Goal: Task Accomplishment & Management: Use online tool/utility

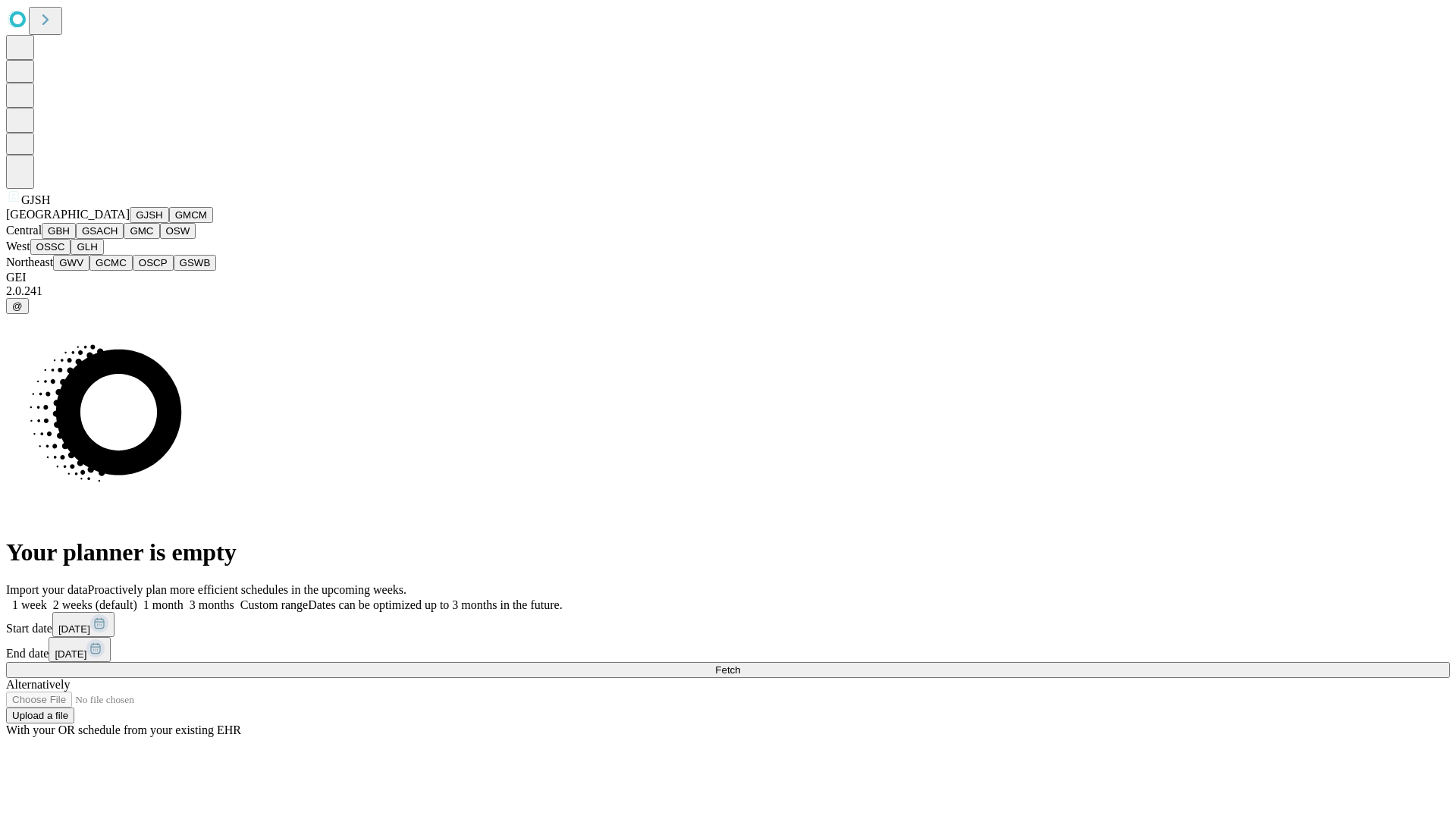
click at [129, 223] on button "GJSH" at bounding box center [149, 215] width 39 height 16
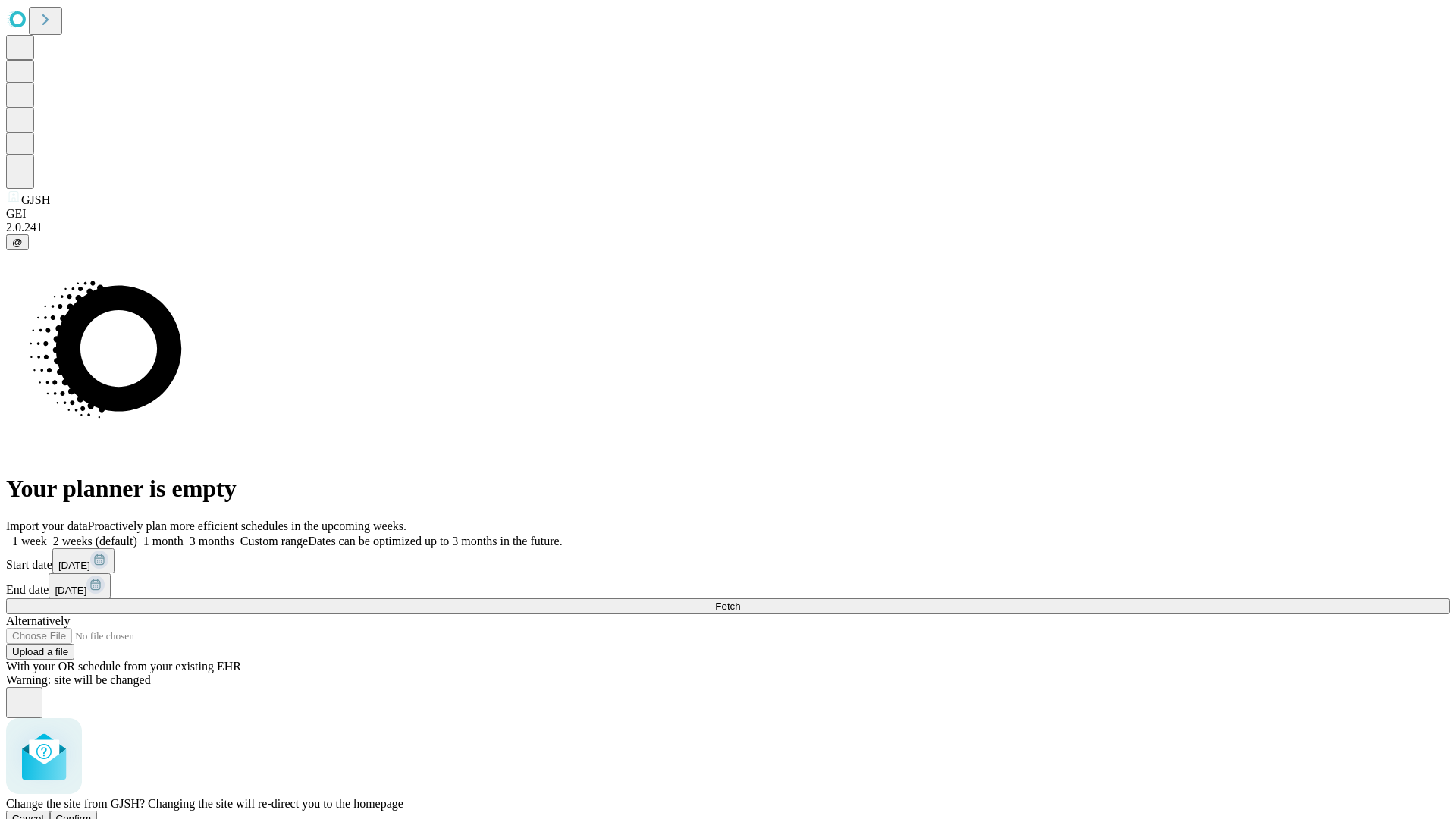
click at [92, 813] on span "Confirm" at bounding box center [74, 819] width 36 height 12
click at [137, 535] on label "2 weeks (default)" at bounding box center [92, 541] width 90 height 13
click at [740, 601] on span "Fetch" at bounding box center [728, 607] width 25 height 12
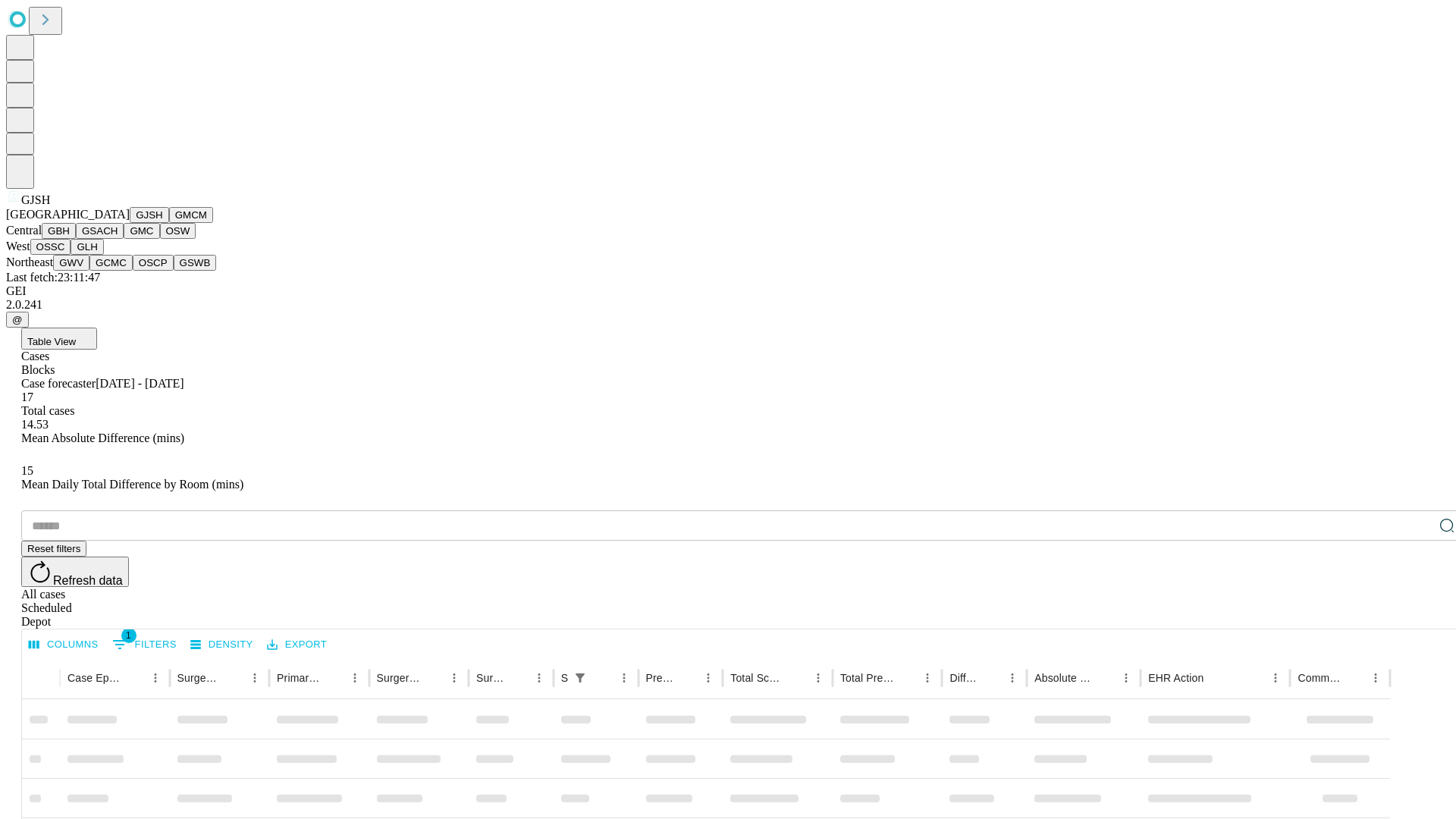
click at [169, 223] on button "GMCM" at bounding box center [191, 215] width 44 height 16
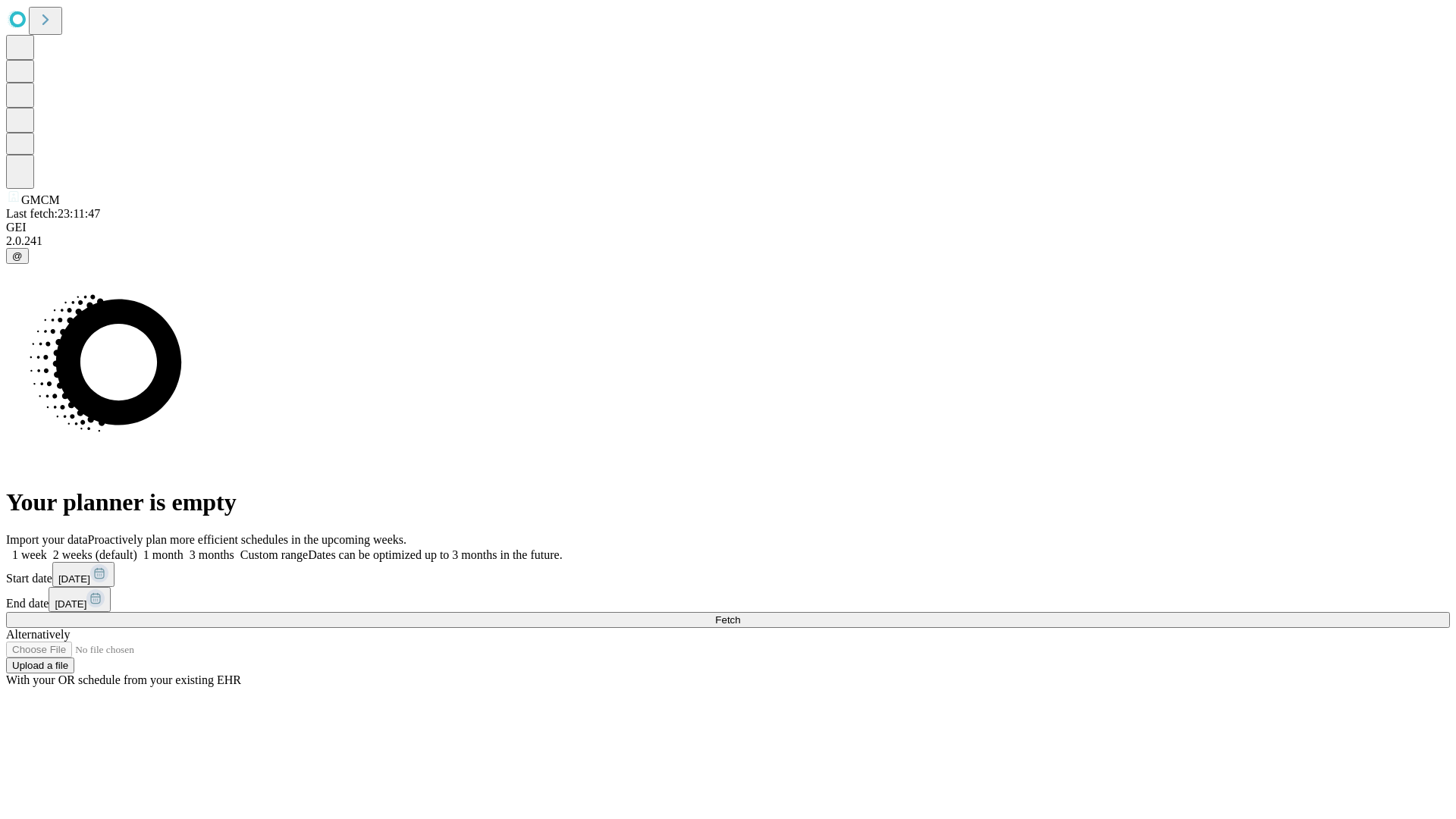
click at [137, 549] on label "2 weeks (default)" at bounding box center [92, 555] width 90 height 13
click at [740, 614] on span "Fetch" at bounding box center [728, 620] width 25 height 12
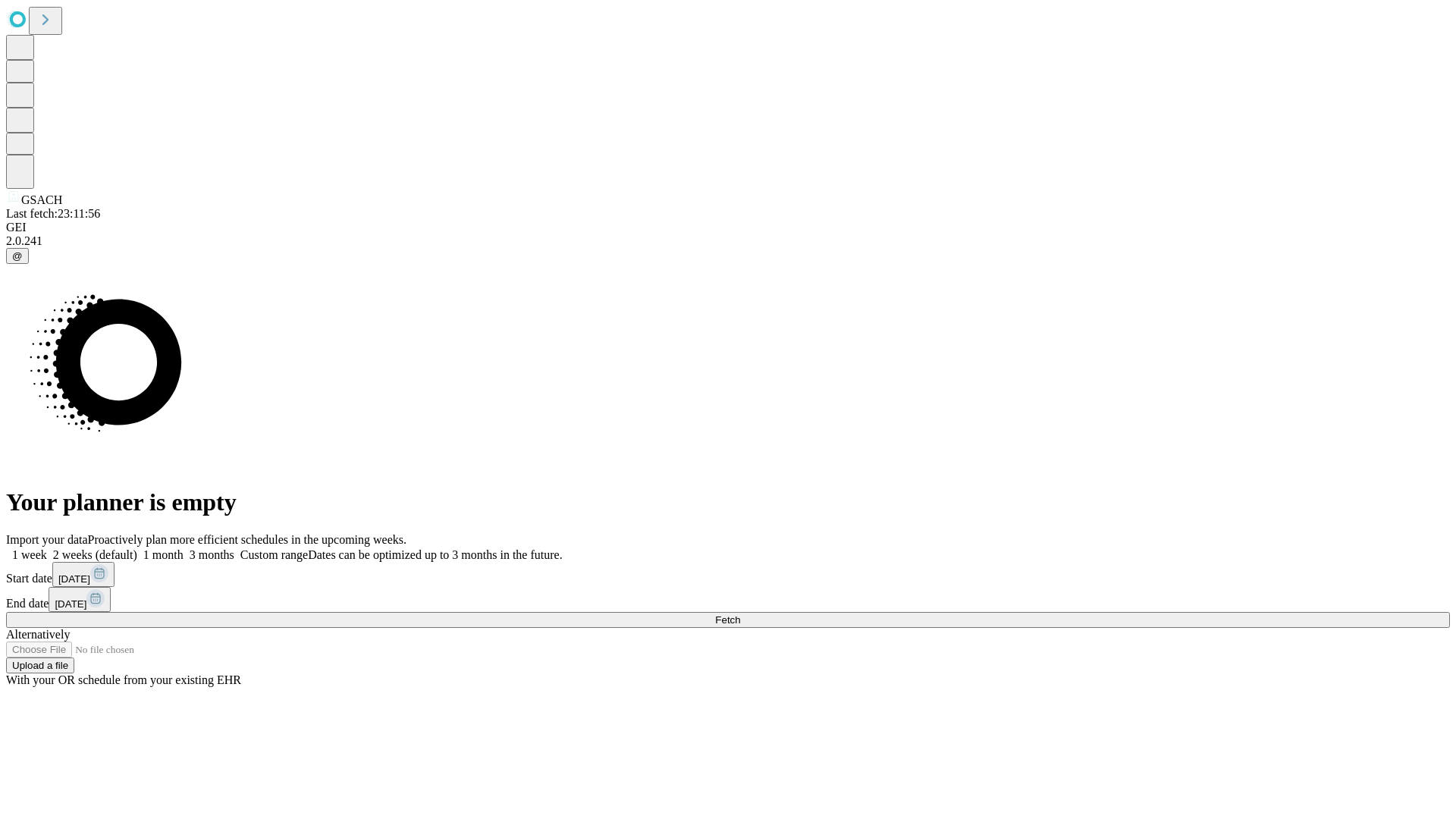
click at [740, 614] on span "Fetch" at bounding box center [728, 620] width 25 height 12
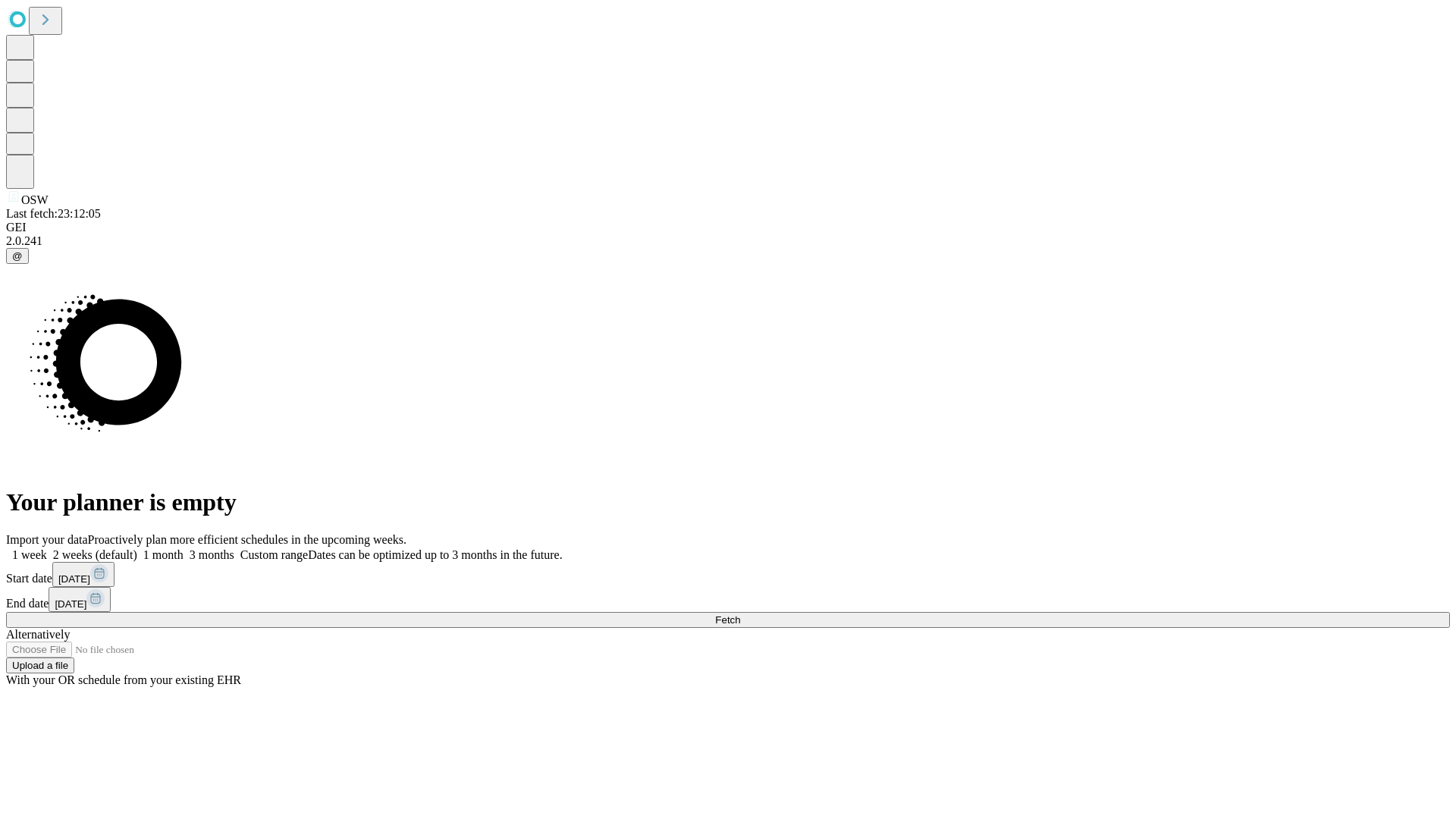
click at [740, 614] on span "Fetch" at bounding box center [728, 620] width 25 height 12
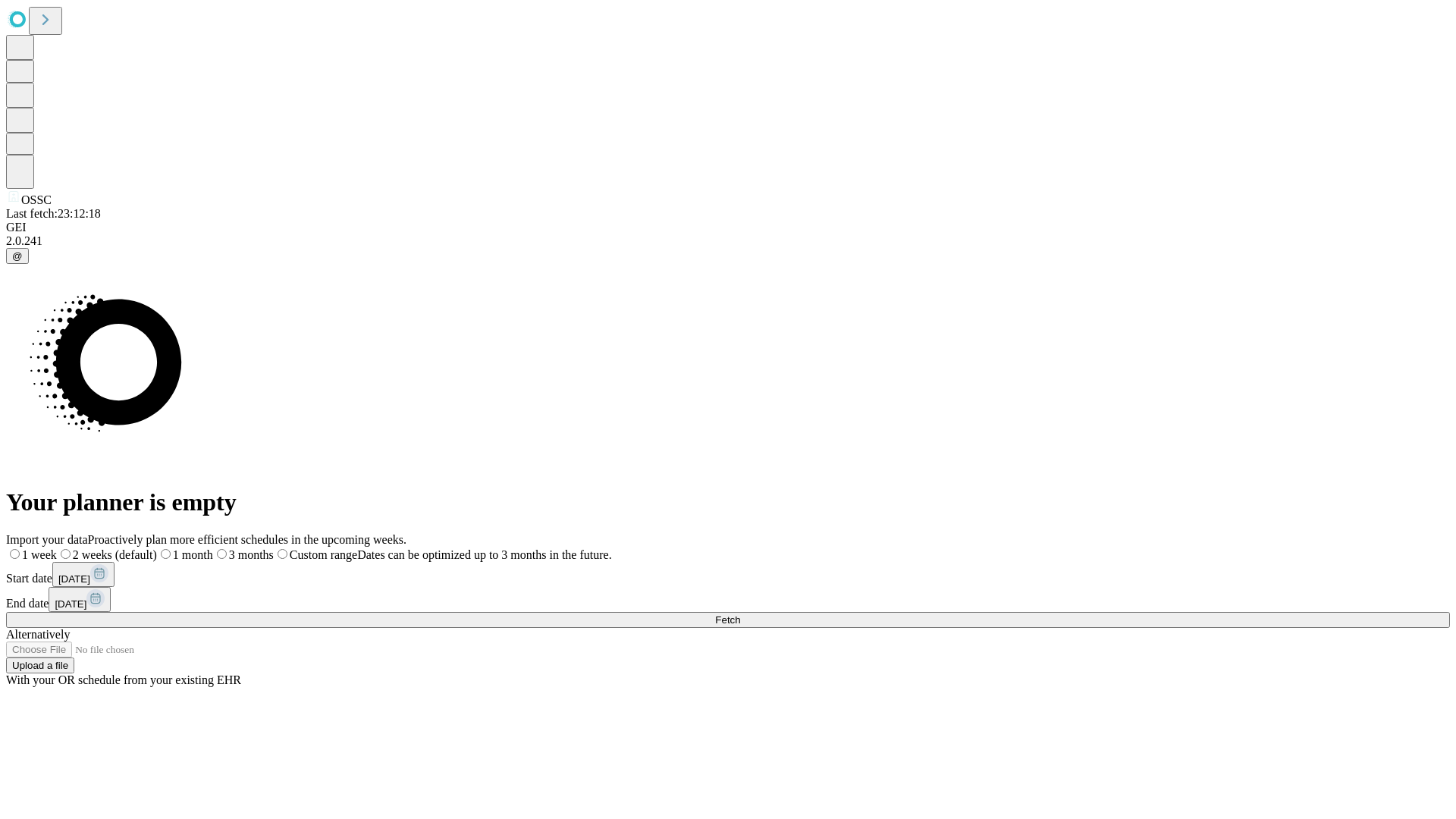
click at [157, 549] on label "2 weeks (default)" at bounding box center [107, 555] width 100 height 13
click at [740, 614] on span "Fetch" at bounding box center [728, 620] width 25 height 12
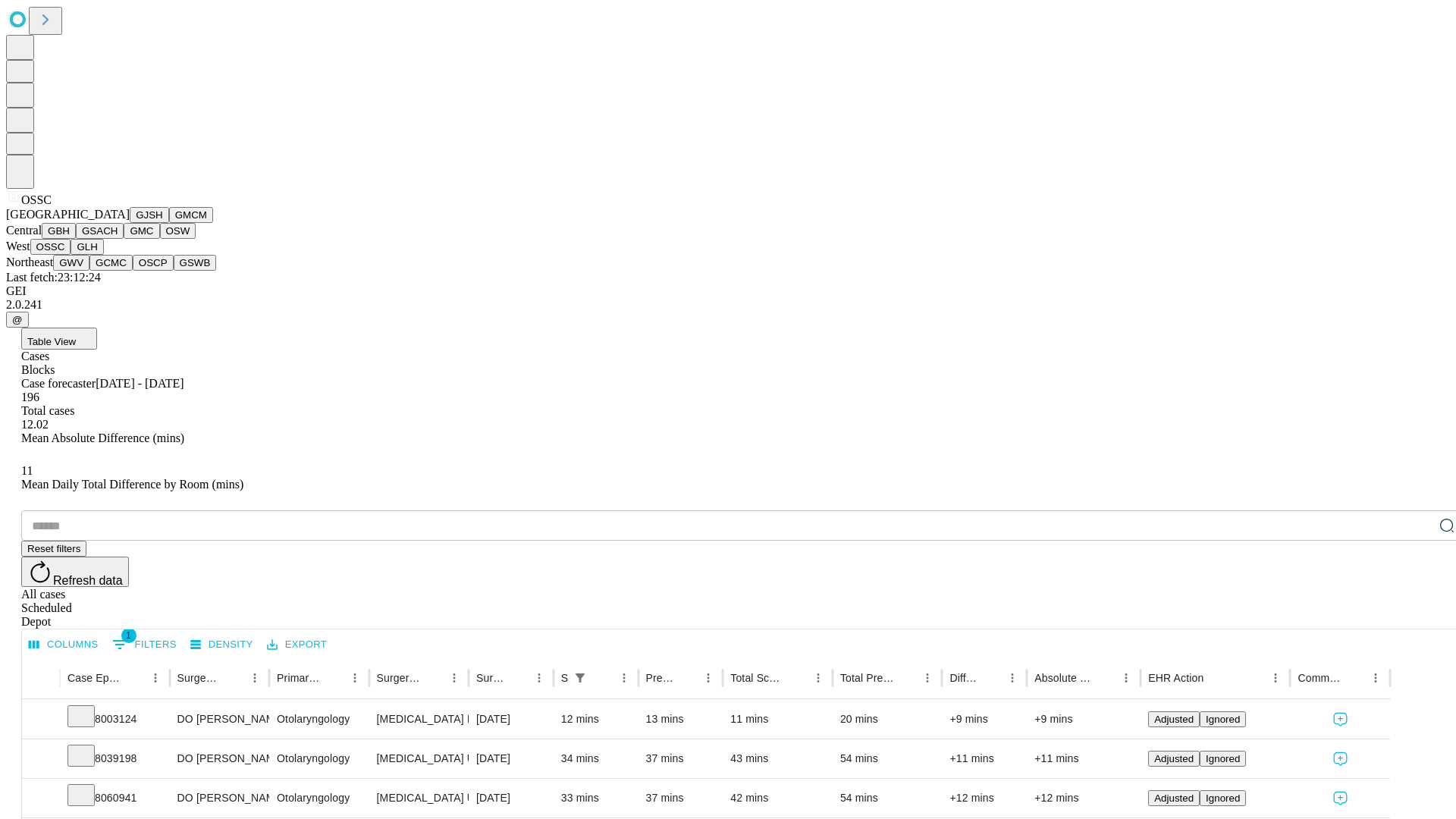
click at [104, 255] on button "GLH" at bounding box center [86, 247] width 33 height 16
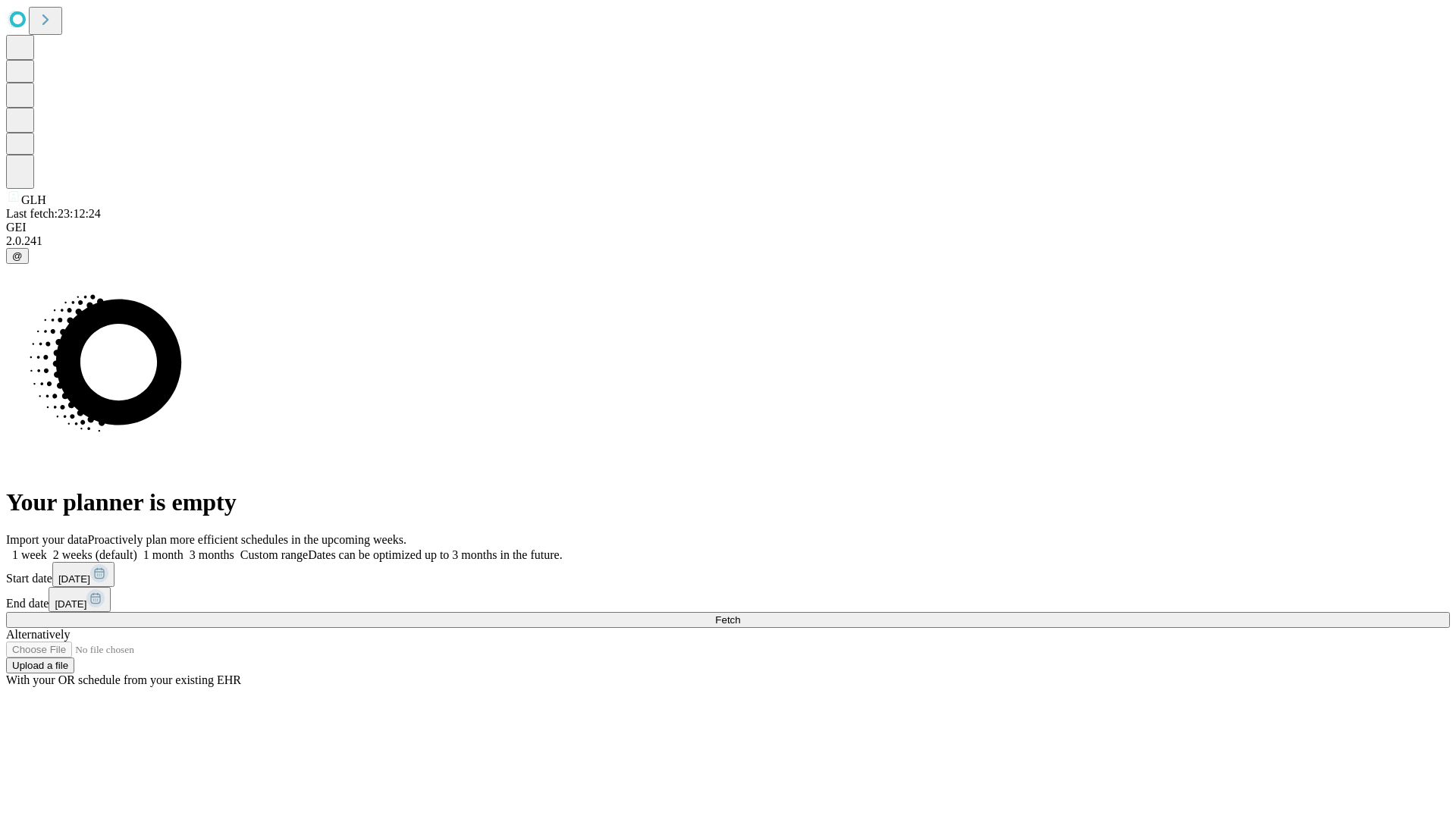
click at [137, 549] on label "2 weeks (default)" at bounding box center [92, 555] width 90 height 13
click at [740, 614] on span "Fetch" at bounding box center [728, 620] width 25 height 12
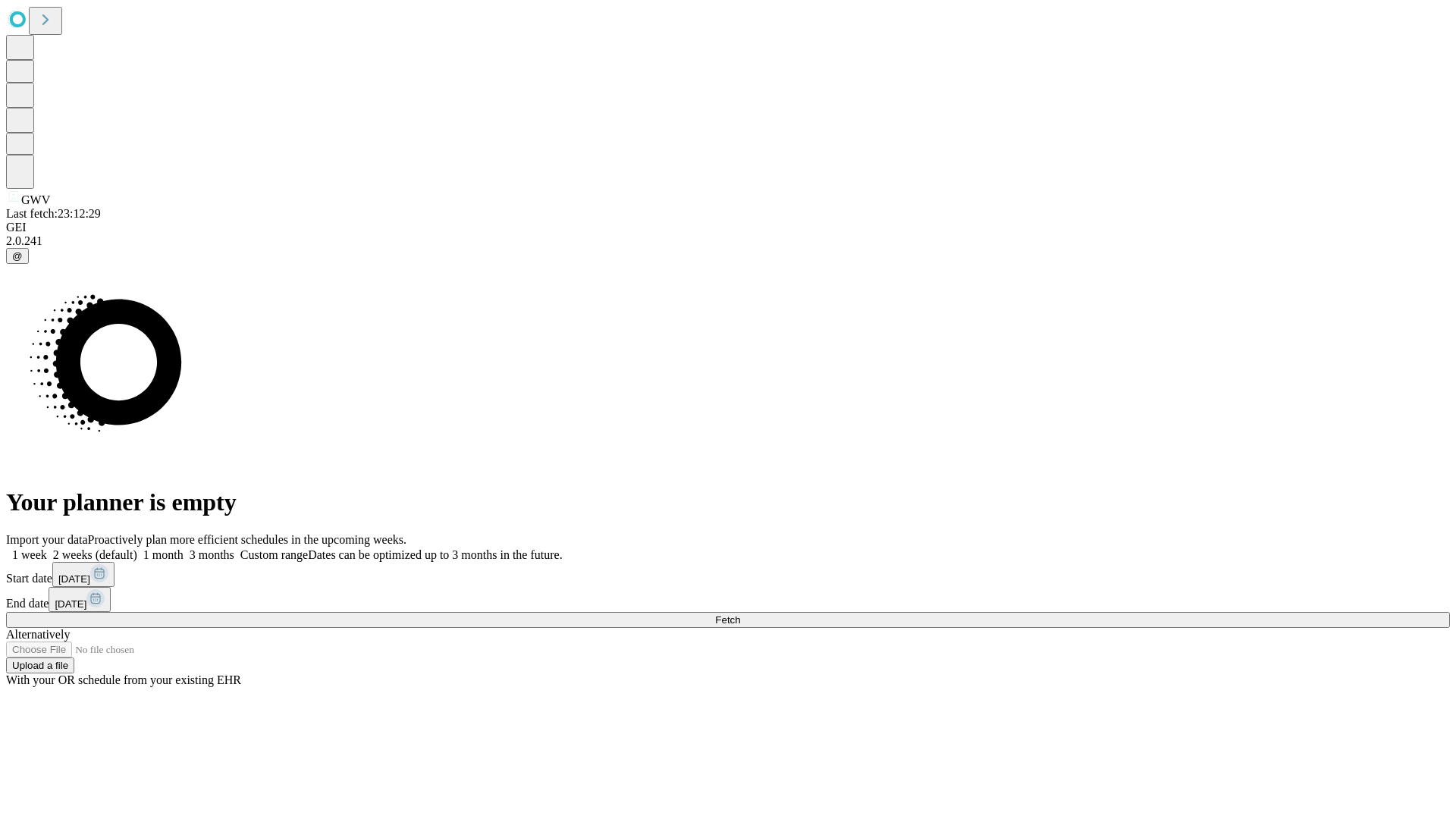
click at [137, 549] on label "2 weeks (default)" at bounding box center [92, 555] width 90 height 13
click at [740, 614] on span "Fetch" at bounding box center [728, 620] width 25 height 12
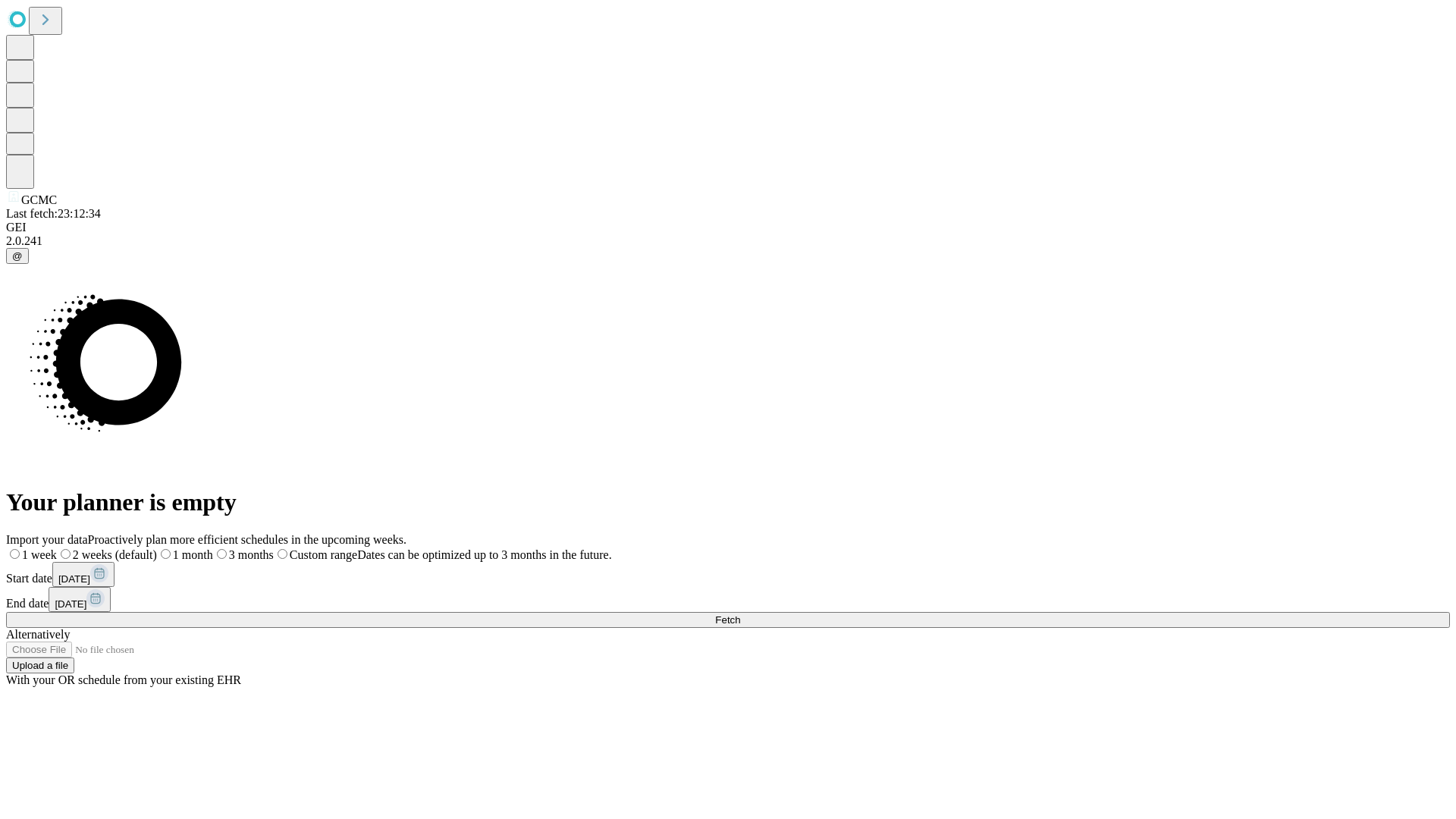
click at [740, 614] on span "Fetch" at bounding box center [728, 620] width 25 height 12
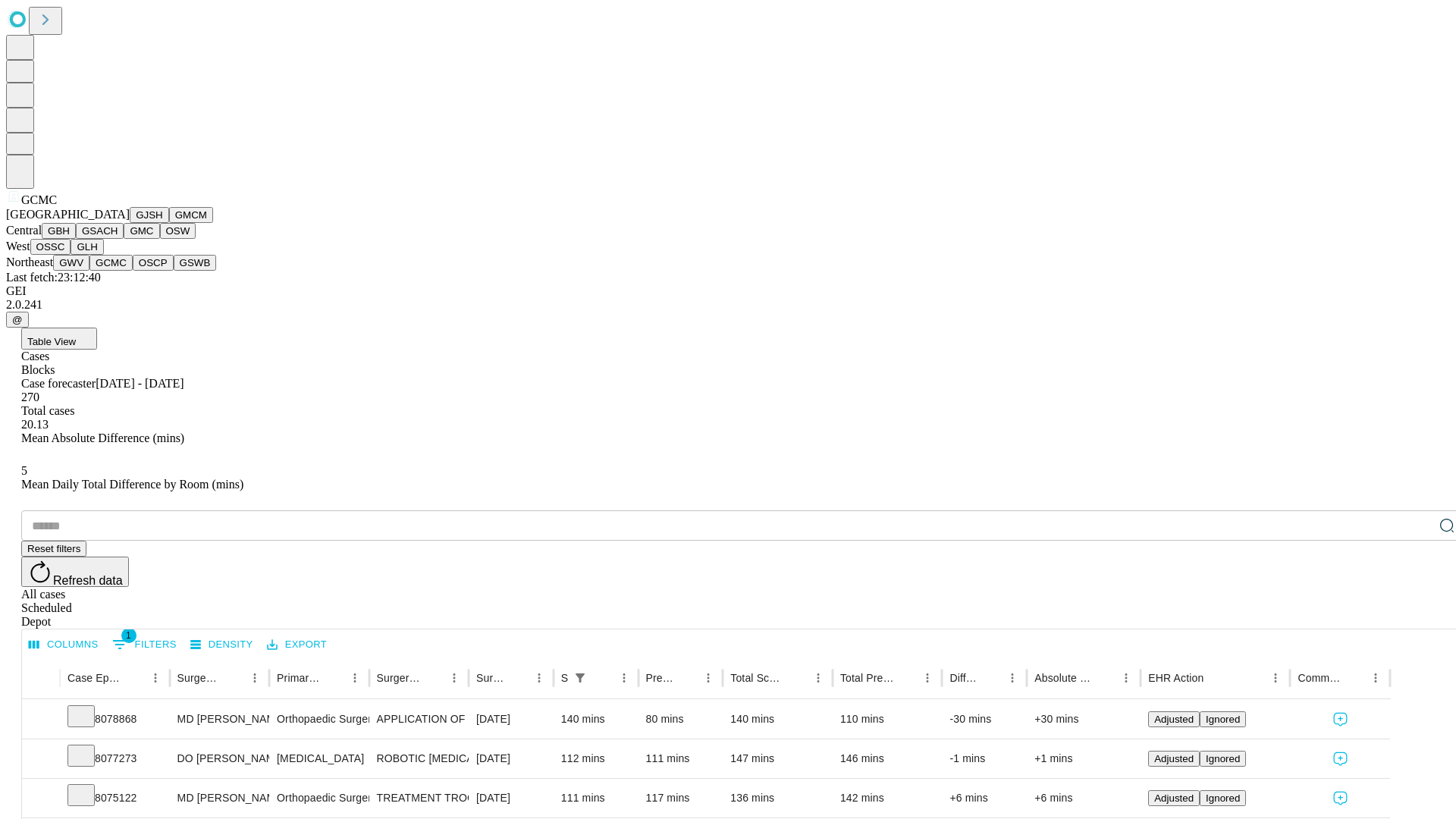
click at [132, 270] on button "OSCP" at bounding box center [152, 262] width 40 height 16
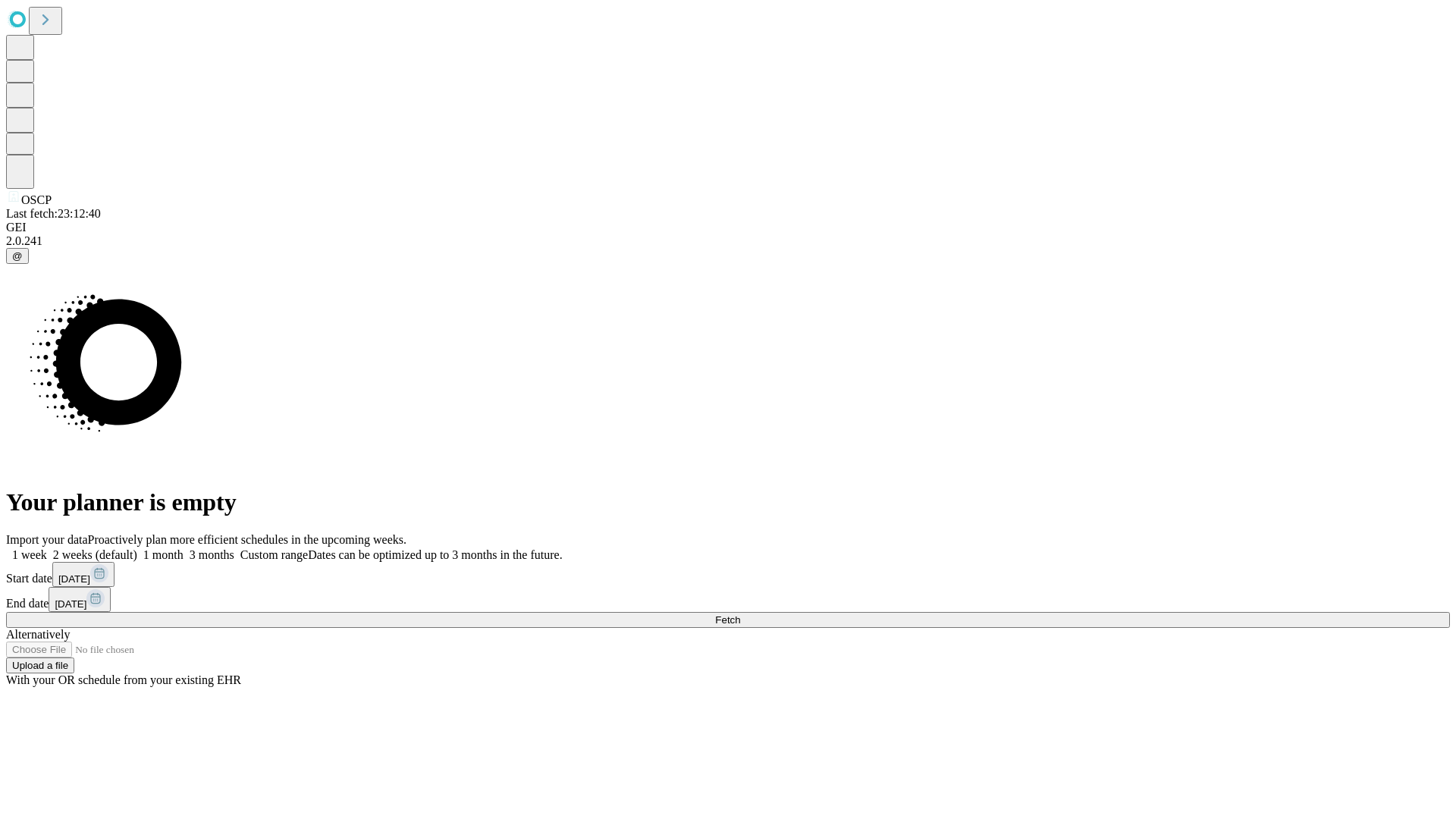
click at [137, 549] on label "2 weeks (default)" at bounding box center [92, 555] width 90 height 13
click at [740, 614] on span "Fetch" at bounding box center [728, 620] width 25 height 12
